Goal: Information Seeking & Learning: Learn about a topic

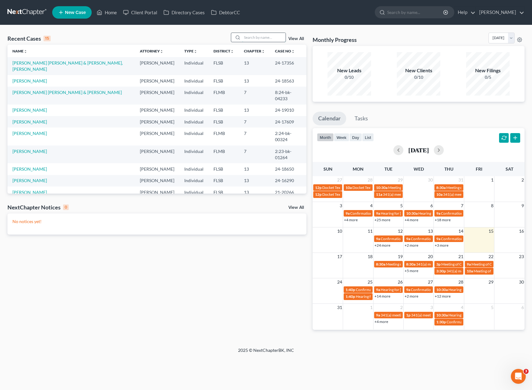
click at [254, 38] on input "search" at bounding box center [263, 37] width 43 height 9
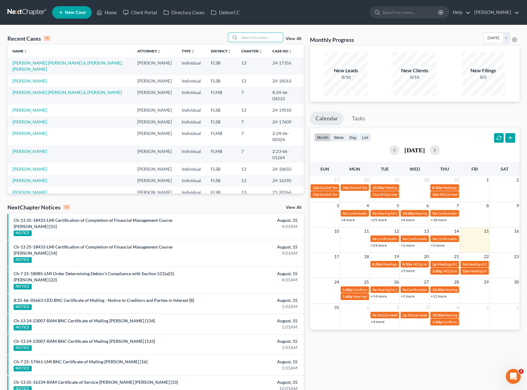
click at [85, 66] on td "[PERSON_NAME] [PERSON_NAME] & [PERSON_NAME], [PERSON_NAME]" at bounding box center [69, 66] width 125 height 18
click at [87, 63] on link "[PERSON_NAME] [PERSON_NAME] & [PERSON_NAME], [PERSON_NAME]" at bounding box center [67, 65] width 110 height 11
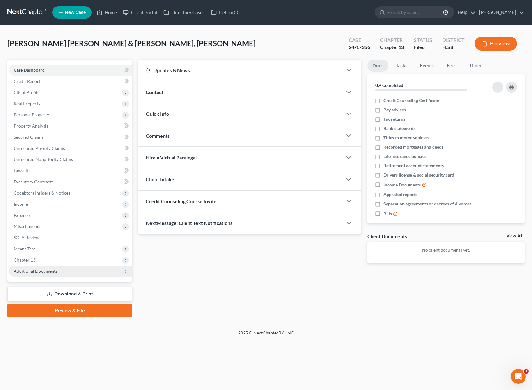
click at [36, 275] on span "Additional Documents" at bounding box center [70, 271] width 123 height 11
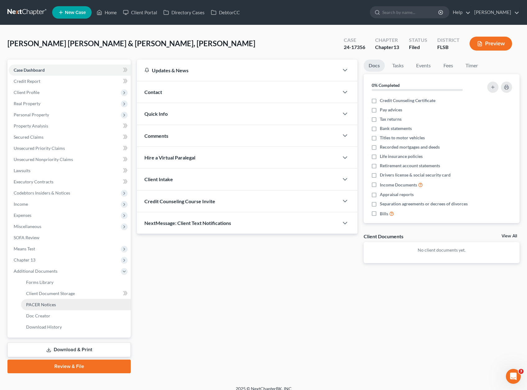
click at [51, 306] on span "PACER Notices" at bounding box center [41, 304] width 30 height 5
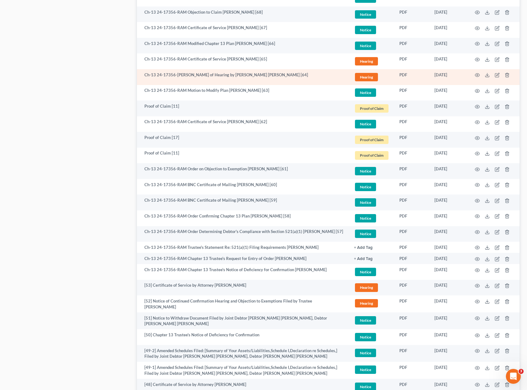
scroll to position [482, 0]
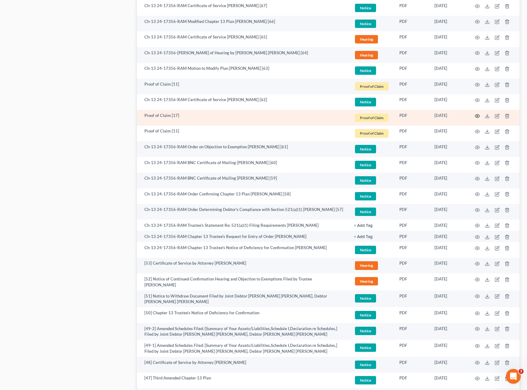
click at [477, 115] on icon "button" at bounding box center [477, 116] width 5 height 5
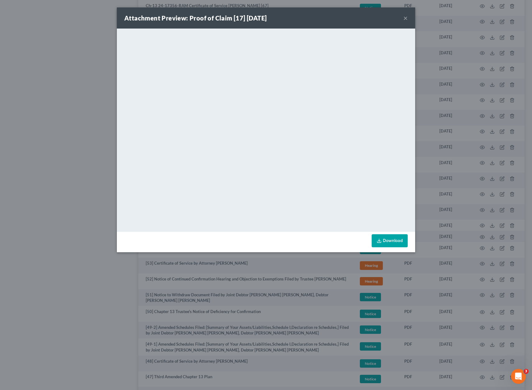
click at [84, 120] on div "Attachment Preview: Proof of Claim [17] [DATE] × <object ng-attr-data='[URL][DO…" at bounding box center [266, 195] width 532 height 390
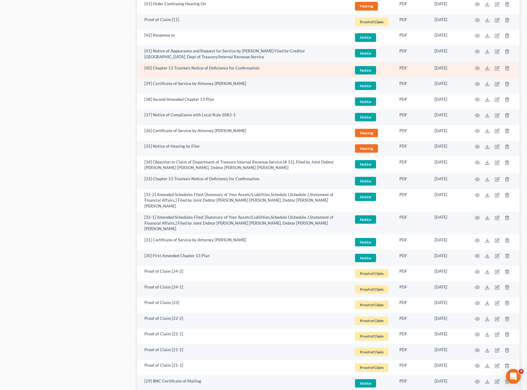
scroll to position [923, 0]
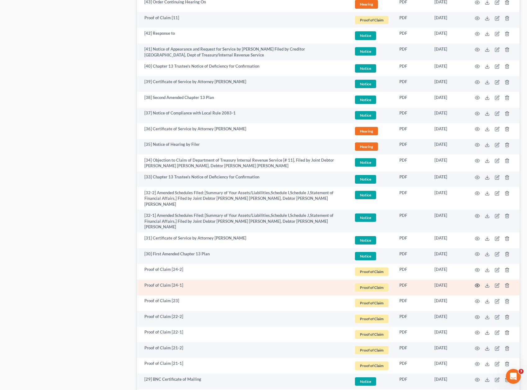
click at [475, 283] on icon "button" at bounding box center [477, 285] width 5 height 5
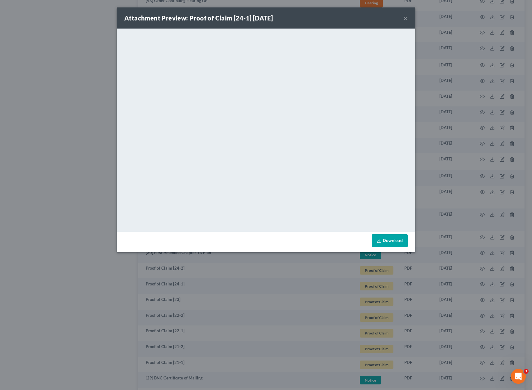
click at [49, 175] on div "Attachment Preview: Proof of Claim [24-1] [DATE] × <object ng-attr-data='[URL][…" at bounding box center [266, 195] width 532 height 390
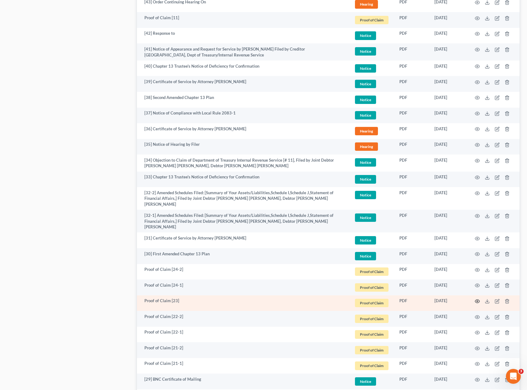
click at [476, 300] on icon "button" at bounding box center [477, 301] width 5 height 3
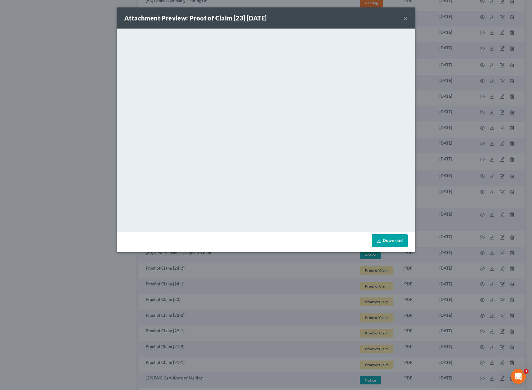
click at [150, 294] on div "Attachment Preview: Proof of Claim [23] [DATE] × <object ng-attr-data='[URL][DO…" at bounding box center [266, 195] width 532 height 390
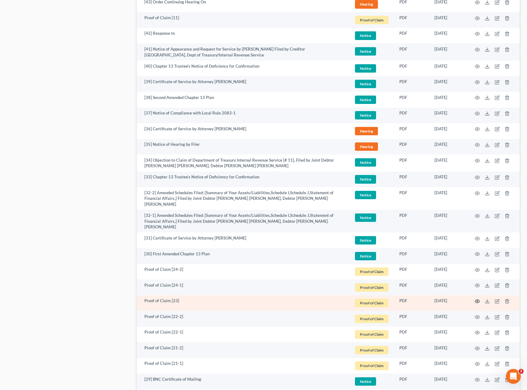
click at [476, 300] on icon "button" at bounding box center [477, 301] width 5 height 3
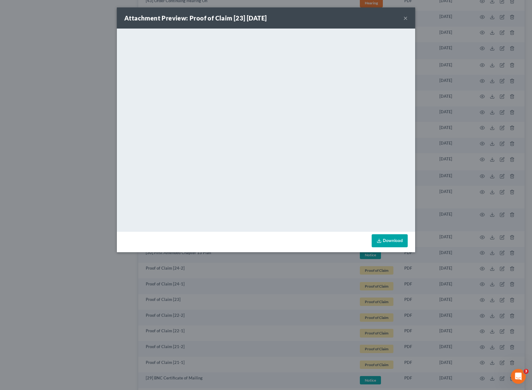
click at [75, 251] on div "Attachment Preview: Proof of Claim [23] [DATE] × <object ng-attr-data='[URL][DO…" at bounding box center [266, 195] width 532 height 390
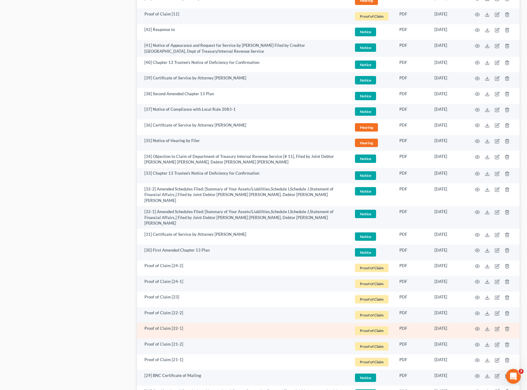
scroll to position [927, 0]
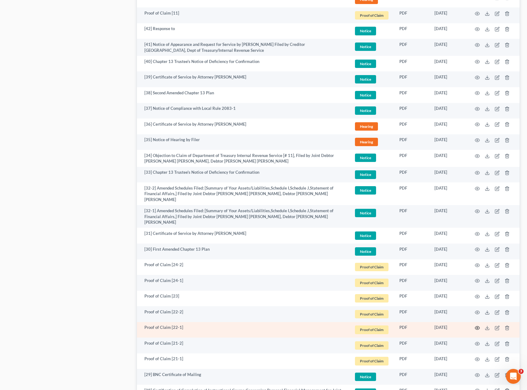
click at [476, 326] on icon "button" at bounding box center [477, 328] width 5 height 5
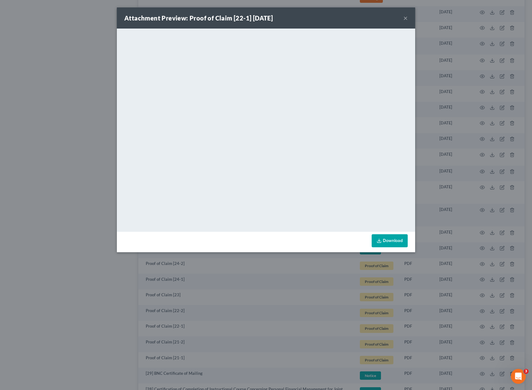
click at [104, 331] on div "Attachment Preview: Proof of Claim [22-1] [DATE] × <object ng-attr-data='[URL][…" at bounding box center [266, 195] width 532 height 390
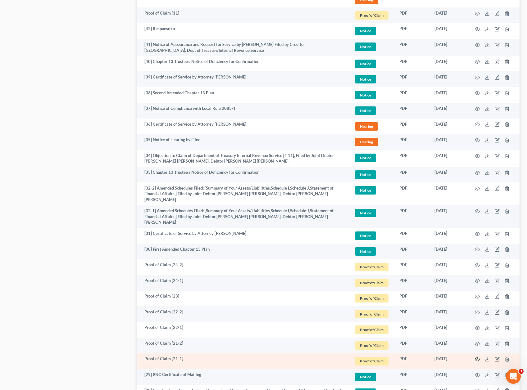
click at [479, 357] on icon "button" at bounding box center [477, 359] width 5 height 5
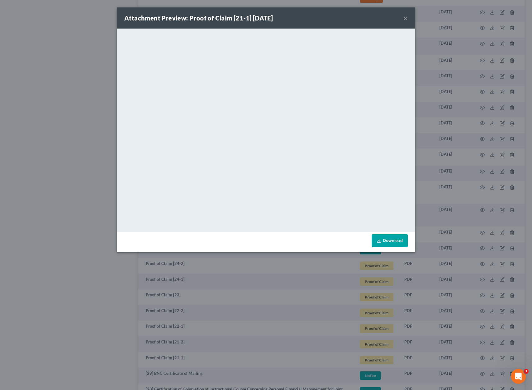
click at [97, 334] on div "Attachment Preview: Proof of Claim [21-1] [DATE] × <object ng-attr-data='[URL][…" at bounding box center [266, 195] width 532 height 390
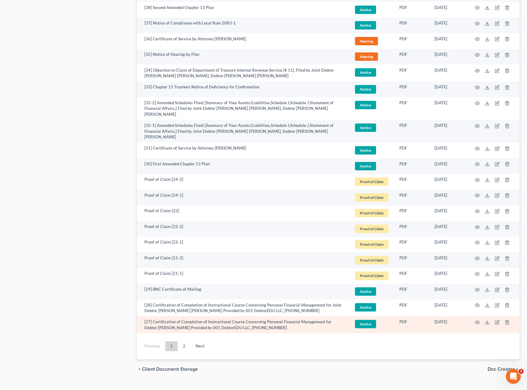
scroll to position [1014, 0]
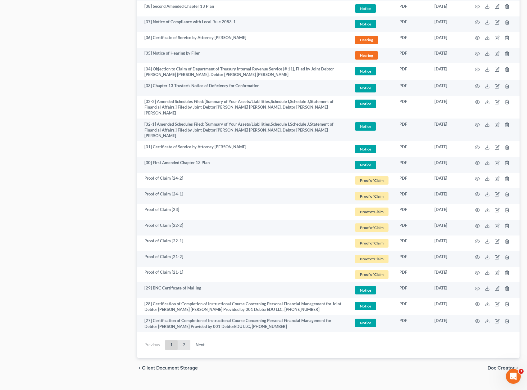
click at [186, 340] on link "2" at bounding box center [184, 345] width 12 height 10
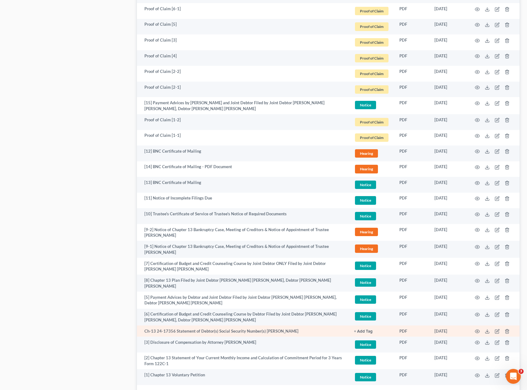
scroll to position [688, 0]
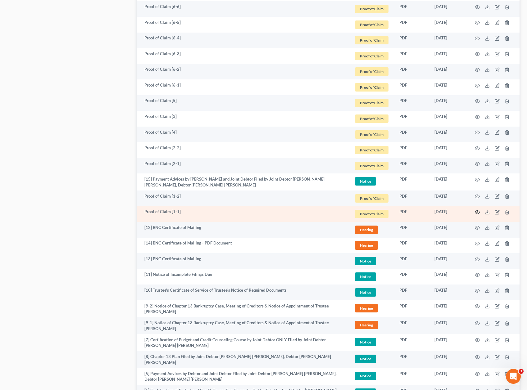
click at [475, 210] on icon "button" at bounding box center [477, 212] width 5 height 5
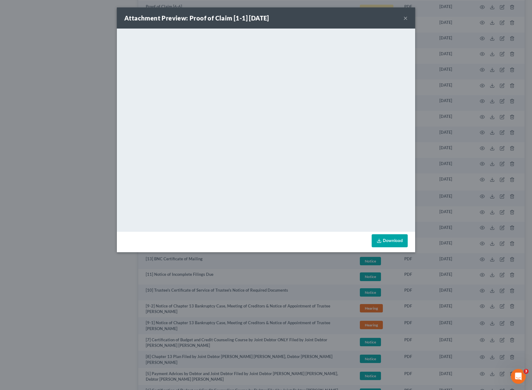
click at [61, 328] on div "Attachment Preview: Proof of Claim [1-1] [DATE] × <object ng-attr-data='[URL][D…" at bounding box center [266, 195] width 532 height 390
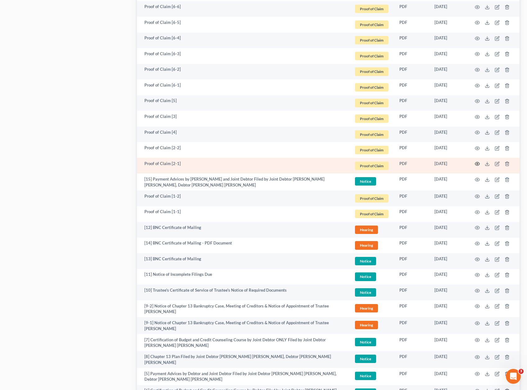
click at [477, 163] on icon "button" at bounding box center [477, 163] width 5 height 5
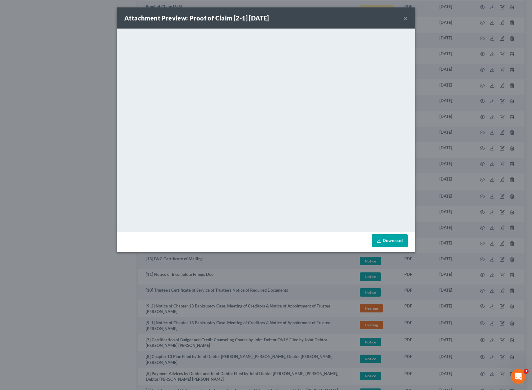
click at [84, 200] on div "Attachment Preview: Proof of Claim [2-1] [DATE] × <object ng-attr-data='[URL][D…" at bounding box center [266, 195] width 532 height 390
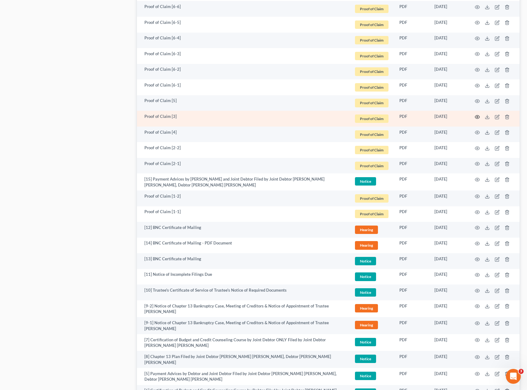
click at [476, 116] on icon "button" at bounding box center [477, 116] width 5 height 3
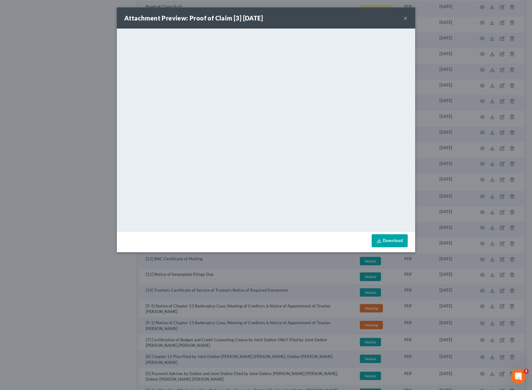
click at [55, 315] on div "Attachment Preview: Proof of Claim [3] [DATE] × <object ng-attr-data='[URL][DOM…" at bounding box center [266, 195] width 532 height 390
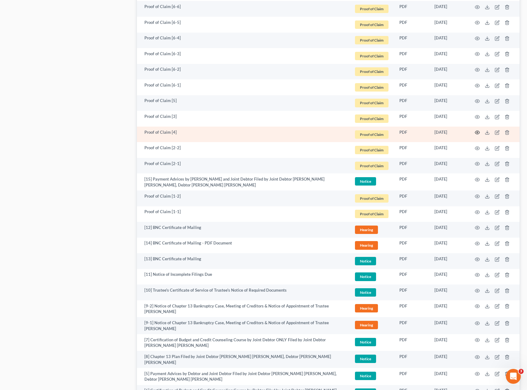
click at [477, 132] on circle "button" at bounding box center [477, 132] width 1 height 1
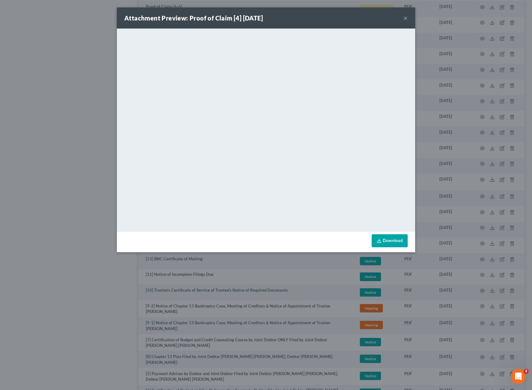
click at [102, 262] on div "Attachment Preview: Proof of Claim [4] [DATE] × <object ng-attr-data='[URL][DOM…" at bounding box center [266, 195] width 532 height 390
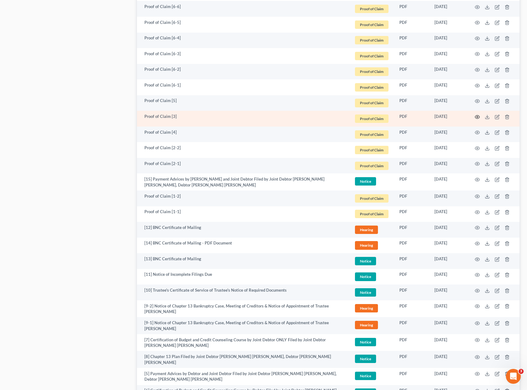
click at [477, 115] on icon "button" at bounding box center [477, 116] width 5 height 3
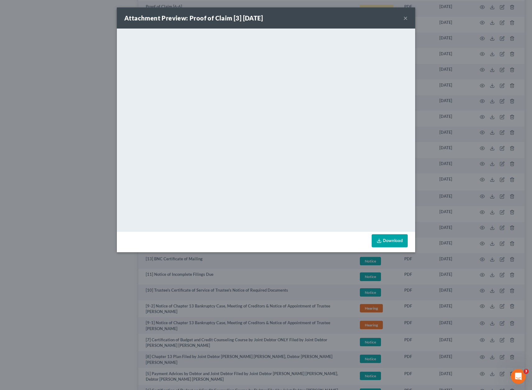
click at [86, 240] on div "Attachment Preview: Proof of Claim [3] [DATE] × <object ng-attr-data='[URL][DOM…" at bounding box center [266, 195] width 532 height 390
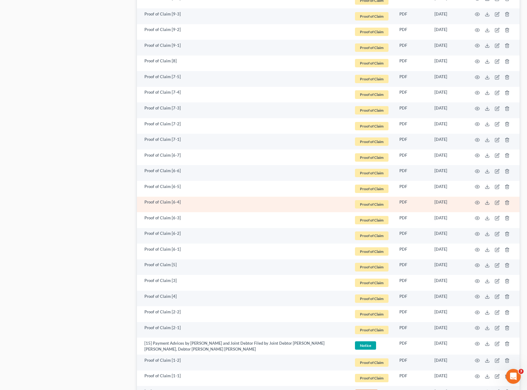
scroll to position [493, 0]
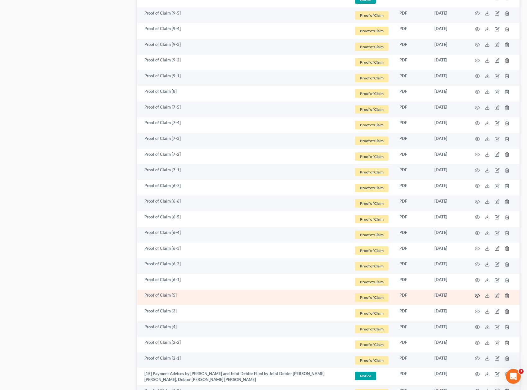
click at [478, 296] on icon "button" at bounding box center [477, 295] width 5 height 5
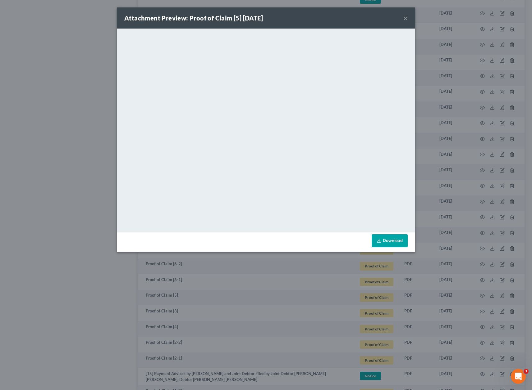
click at [117, 292] on div "Attachment Preview: Proof of Claim [5] [DATE] × <object ng-attr-data='[URL][DOM…" at bounding box center [266, 195] width 532 height 390
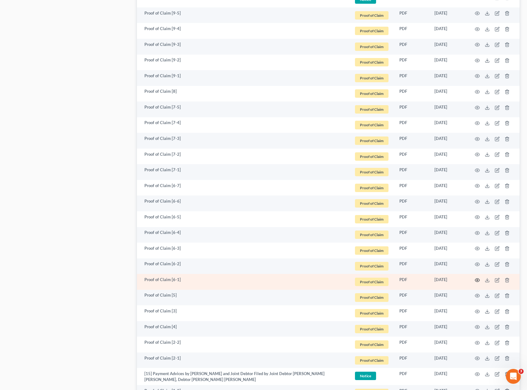
click at [476, 280] on icon "button" at bounding box center [477, 280] width 5 height 5
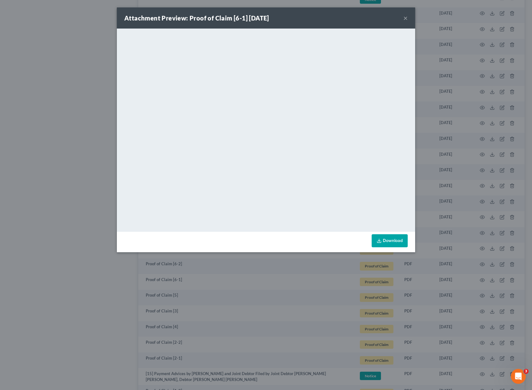
click at [109, 287] on div "Attachment Preview: Proof of Claim [6-1] [DATE] × <object ng-attr-data='[URL][D…" at bounding box center [266, 195] width 532 height 390
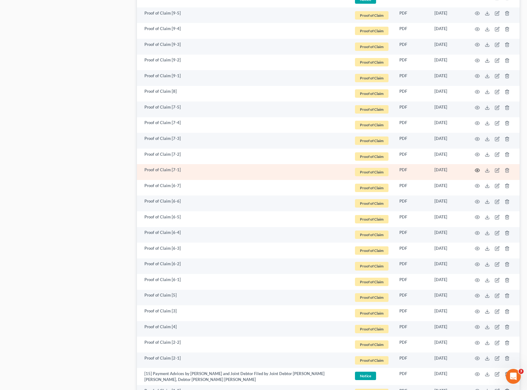
click at [477, 170] on icon "button" at bounding box center [477, 170] width 5 height 5
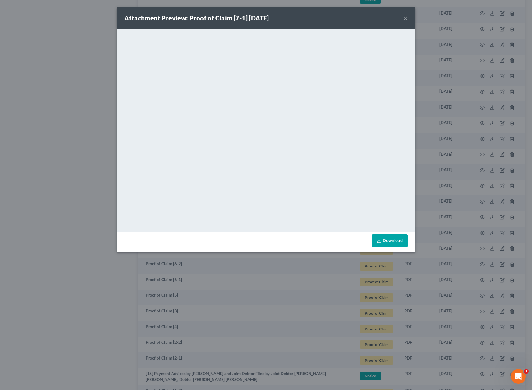
click at [128, 281] on div "Attachment Preview: Proof of Claim [7-1] [DATE] × <object ng-attr-data='[URL][D…" at bounding box center [266, 195] width 532 height 390
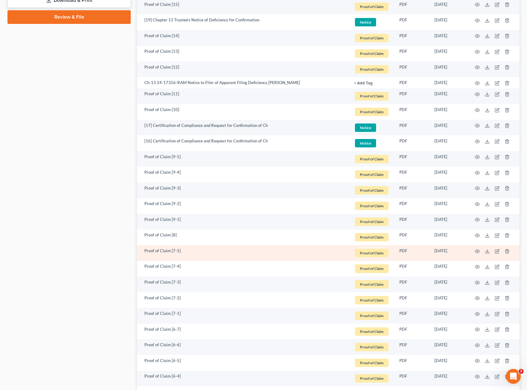
scroll to position [344, 0]
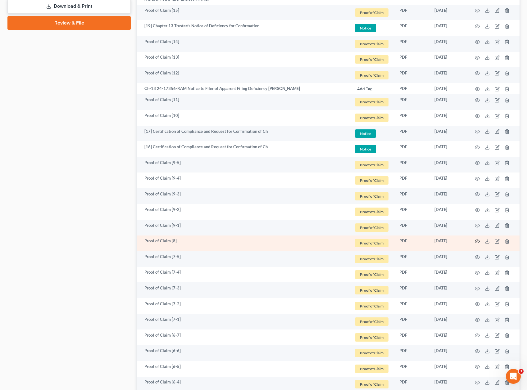
click at [478, 241] on icon "button" at bounding box center [477, 241] width 5 height 5
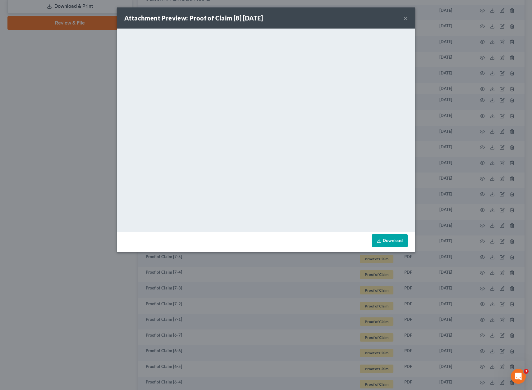
click at [70, 320] on div "Attachment Preview: Proof of Claim [8] [DATE] × <object ng-attr-data='[URL][DOM…" at bounding box center [266, 195] width 532 height 390
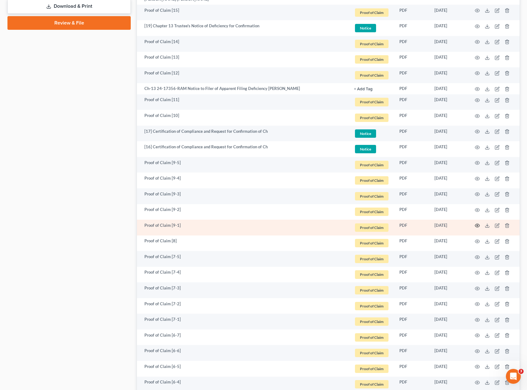
click at [477, 225] on circle "button" at bounding box center [477, 225] width 1 height 1
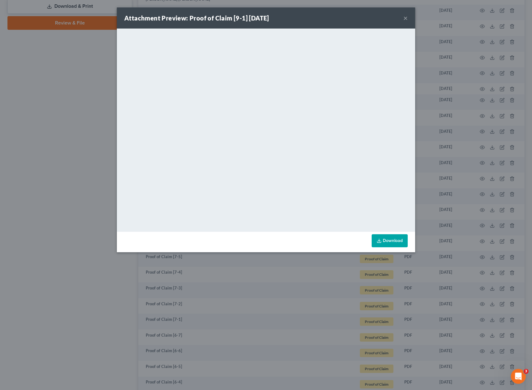
click at [135, 232] on div "Download" at bounding box center [266, 242] width 298 height 20
click at [98, 238] on div "Attachment Preview: Proof of Claim [9-1] [DATE] × <object ng-attr-data='[URL][D…" at bounding box center [266, 195] width 532 height 390
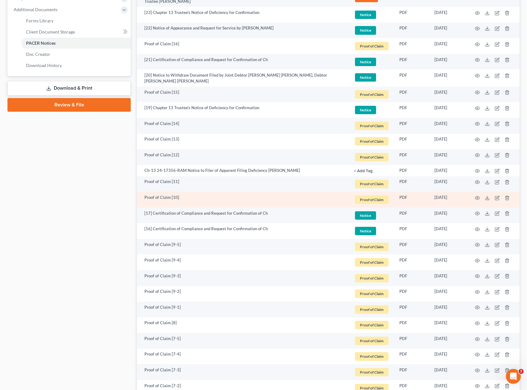
scroll to position [261, 0]
click at [478, 197] on icon "button" at bounding box center [477, 198] width 5 height 5
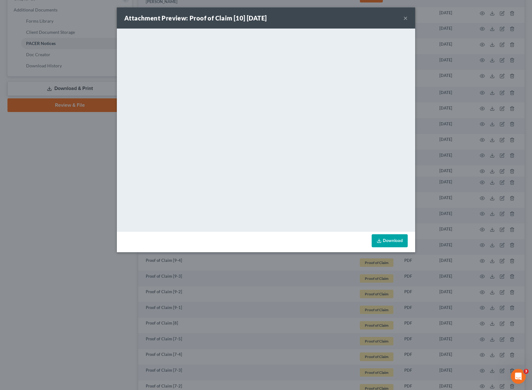
click at [51, 256] on div "Attachment Preview: Proof of Claim [10] [DATE] × <object ng-attr-data='[URL][DO…" at bounding box center [266, 195] width 532 height 390
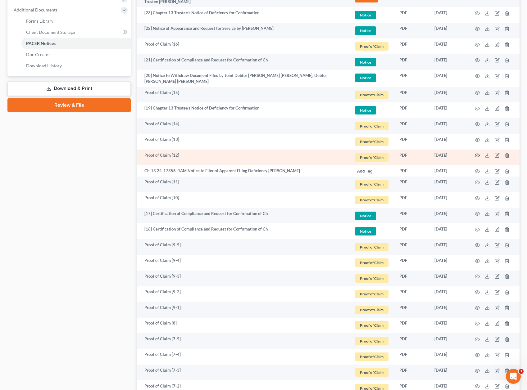
click at [478, 155] on icon "button" at bounding box center [477, 155] width 5 height 5
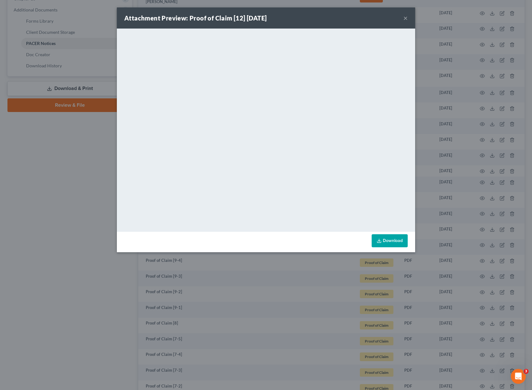
click at [55, 167] on div "Attachment Preview: Proof of Claim [12] [DATE] × <object ng-attr-data='[URL][DO…" at bounding box center [266, 195] width 532 height 390
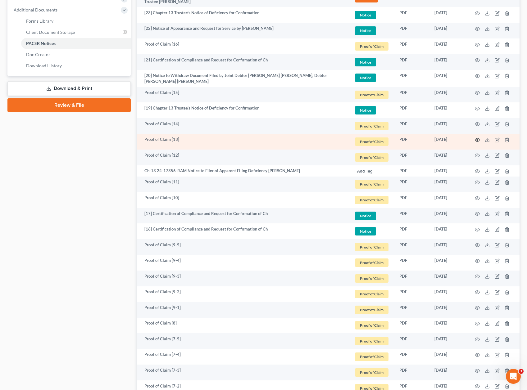
click at [476, 139] on icon "button" at bounding box center [477, 140] width 5 height 5
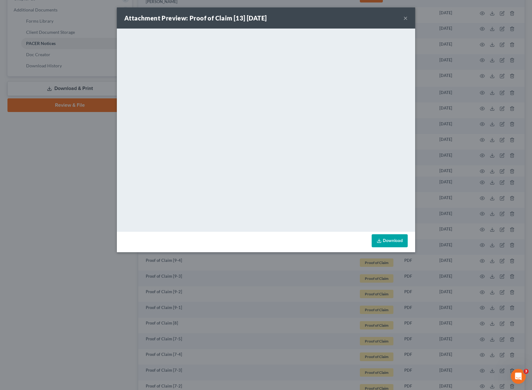
click at [60, 145] on div "Attachment Preview: Proof of Claim [13] [DATE] × <object ng-attr-data='[URL][DO…" at bounding box center [266, 195] width 532 height 390
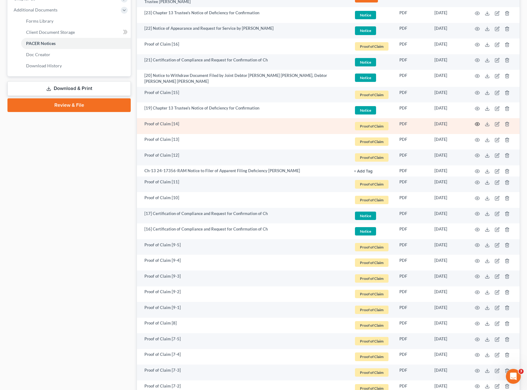
click at [475, 122] on icon "button" at bounding box center [477, 124] width 5 height 5
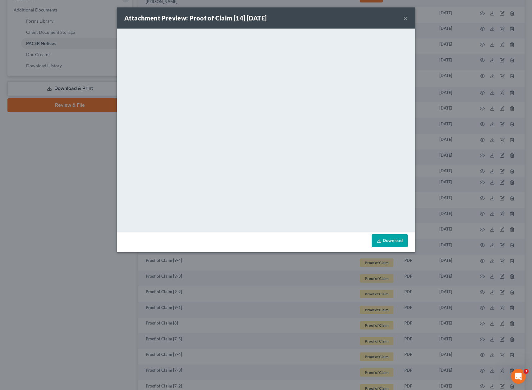
click at [75, 155] on div "Attachment Preview: Proof of Claim [14] [DATE] × <object ng-attr-data='[URL][DO…" at bounding box center [266, 195] width 532 height 390
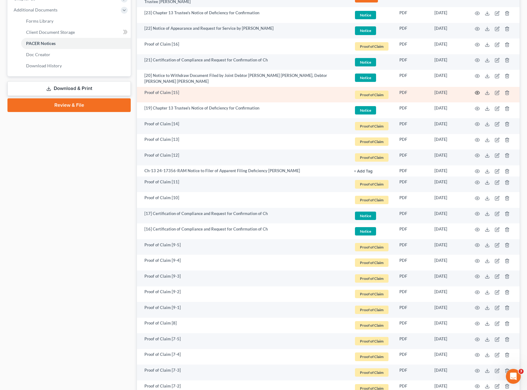
click at [477, 91] on icon "button" at bounding box center [477, 92] width 5 height 5
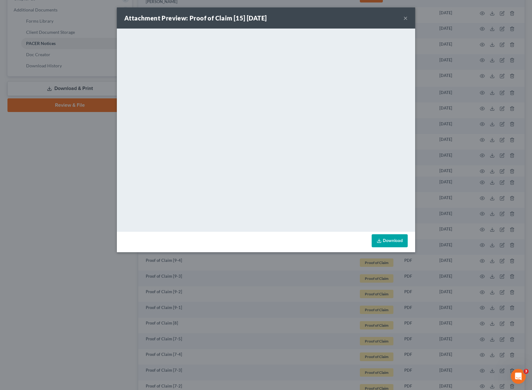
click at [58, 162] on div "Attachment Preview: Proof of Claim [15] [DATE] × <object ng-attr-data='[URL][DO…" at bounding box center [266, 195] width 532 height 390
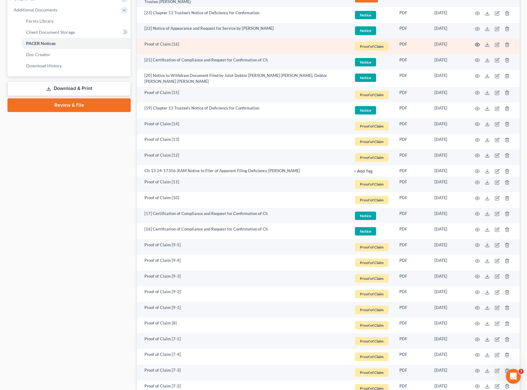
click at [479, 44] on icon "button" at bounding box center [477, 44] width 5 height 3
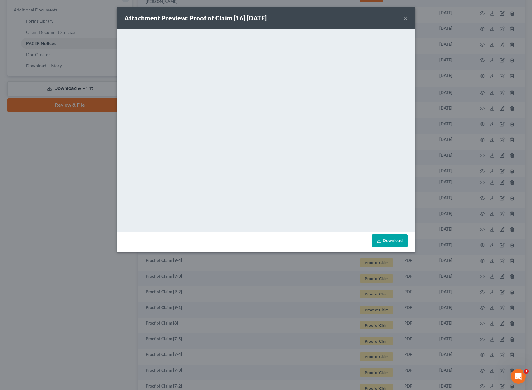
click at [67, 170] on div "Attachment Preview: Proof of Claim [16] [DATE] × <object ng-attr-data='[URL][DO…" at bounding box center [266, 195] width 532 height 390
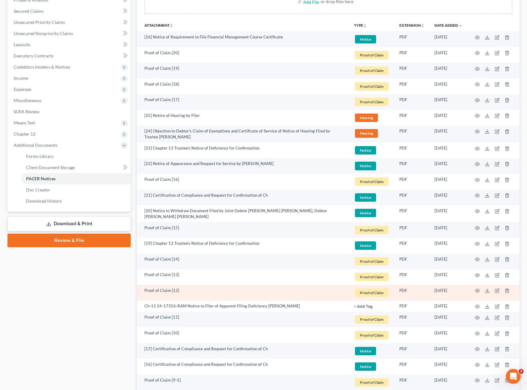
scroll to position [116, 0]
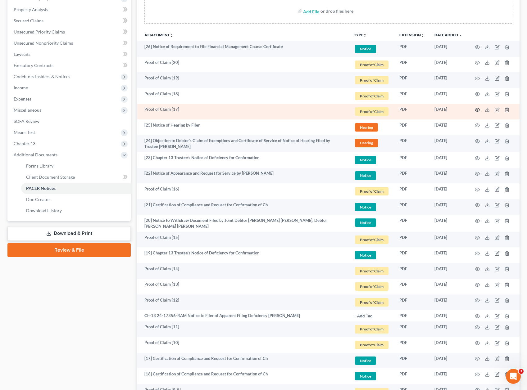
click at [477, 110] on circle "button" at bounding box center [477, 109] width 1 height 1
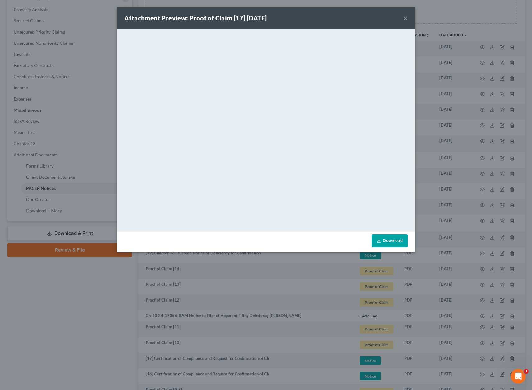
click at [84, 293] on div "Attachment Preview: Proof of Claim [17] [DATE] × <object ng-attr-data='[URL][DO…" at bounding box center [266, 195] width 532 height 390
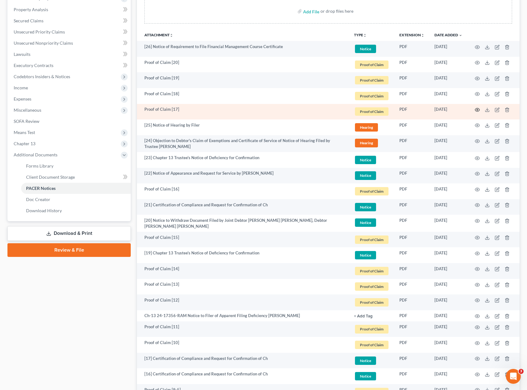
click at [479, 108] on icon "button" at bounding box center [477, 109] width 5 height 5
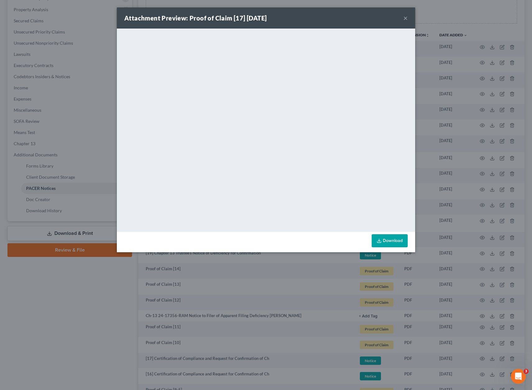
click at [99, 306] on div "Attachment Preview: Proof of Claim [17] [DATE] × <object ng-attr-data='[URL][DO…" at bounding box center [266, 195] width 532 height 390
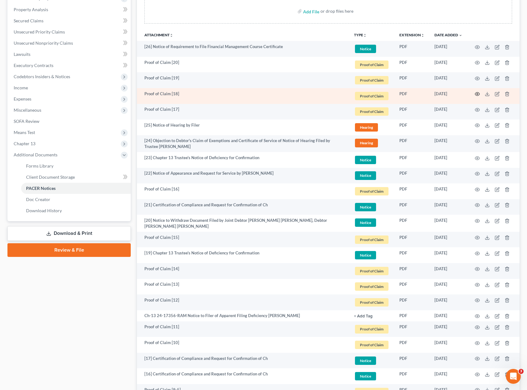
click at [477, 92] on icon "button" at bounding box center [477, 94] width 5 height 5
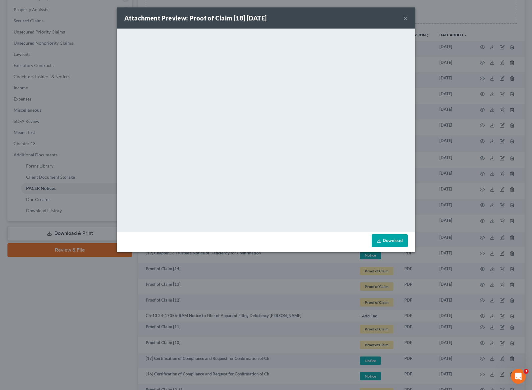
click at [102, 285] on div "Attachment Preview: Proof of Claim [18] [DATE] × <object ng-attr-data='[URL][DO…" at bounding box center [266, 195] width 532 height 390
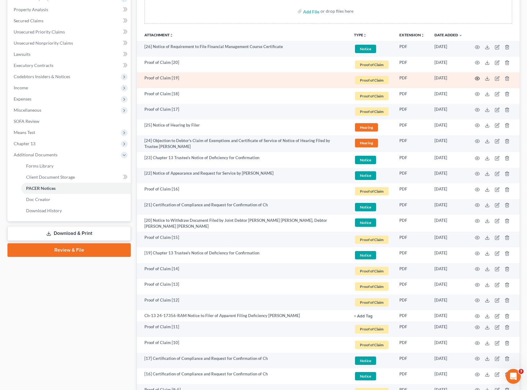
click at [476, 76] on icon "button" at bounding box center [477, 78] width 5 height 5
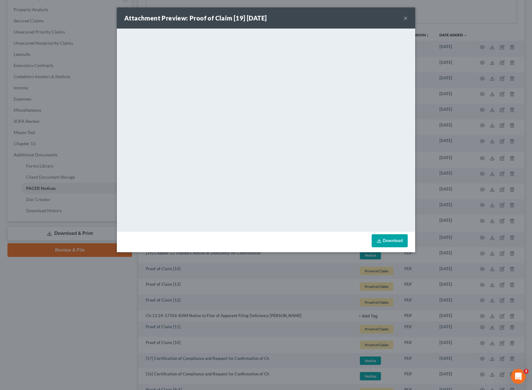
click at [92, 292] on div "Attachment Preview: Proof of Claim [19] [DATE] × <object ng-attr-data='[URL][DO…" at bounding box center [266, 195] width 532 height 390
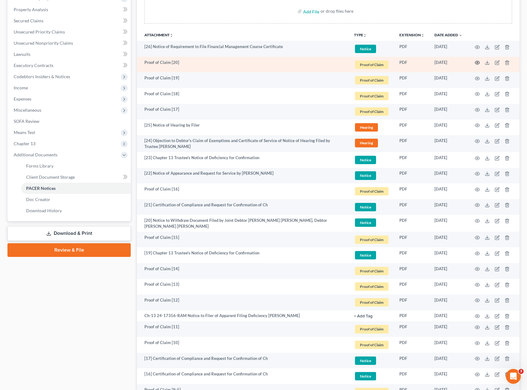
click at [477, 62] on icon "button" at bounding box center [477, 62] width 5 height 5
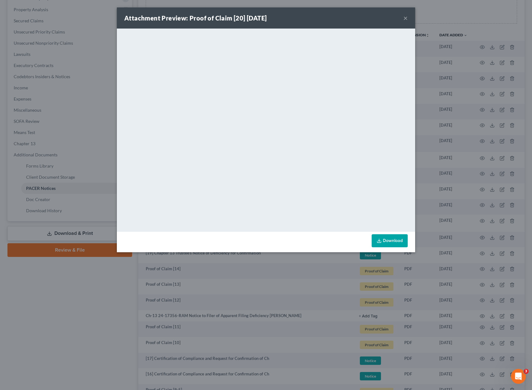
click at [111, 263] on div "Attachment Preview: Proof of Claim [20] [DATE] × <object ng-attr-data='[URL][DO…" at bounding box center [266, 195] width 532 height 390
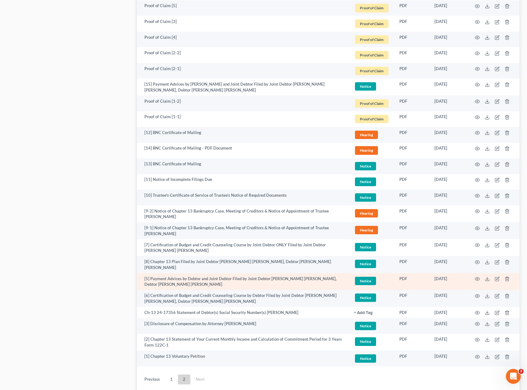
scroll to position [784, 0]
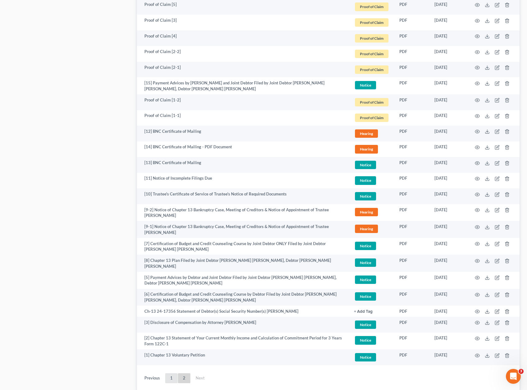
click at [170, 377] on link "1" at bounding box center [171, 378] width 12 height 10
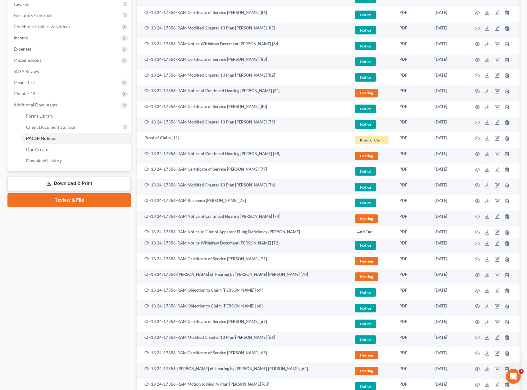
scroll to position [0, 0]
